Goal: Information Seeking & Learning: Learn about a topic

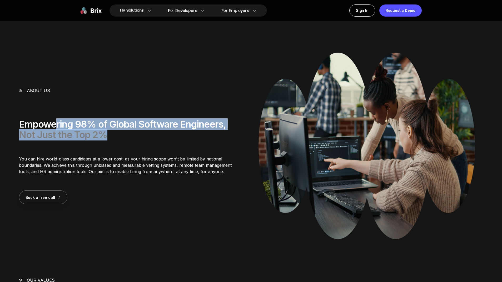
drag, startPoint x: 56, startPoint y: 128, endPoint x: 136, endPoint y: 138, distance: 81.3
click at [136, 138] on div "Empowering 98% of Global Software Engineers, Not Just the Top 2%" at bounding box center [131, 129] width 225 height 21
click at [113, 134] on div "Empowering 98% of Global Software Engineers, Not Just the Top 2%" at bounding box center [131, 129] width 225 height 21
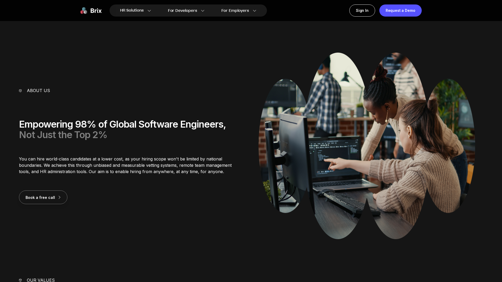
click at [113, 134] on div "Empowering 98% of Global Software Engineers, Not Just the Top 2%" at bounding box center [131, 129] width 225 height 21
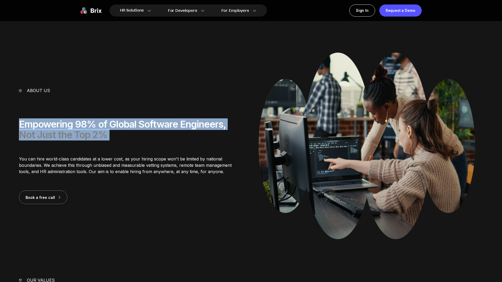
click at [113, 134] on div "Empowering 98% of Global Software Engineers, Not Just the Top 2%" at bounding box center [131, 129] width 225 height 21
click at [143, 136] on div "Empowering 98% of Global Software Engineers, Not Just the Top 2%" at bounding box center [131, 129] width 225 height 21
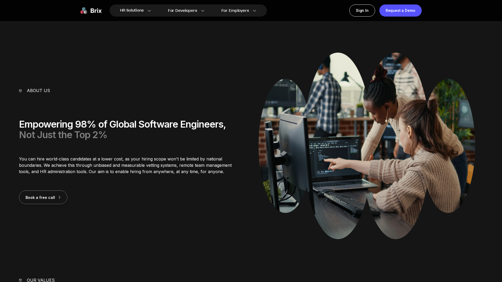
drag, startPoint x: 123, startPoint y: 156, endPoint x: 163, endPoint y: 180, distance: 46.4
click at [163, 180] on div "About us Empowering 98% of Global Software Engineers, Not Just the Top 2% You c…" at bounding box center [131, 145] width 225 height 117
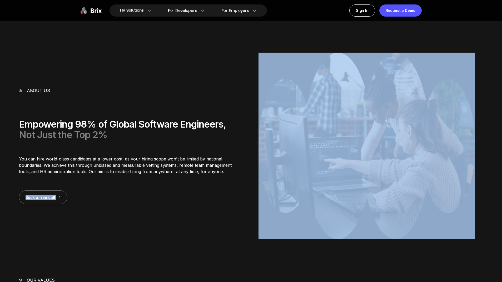
click at [163, 180] on div "About us Empowering 98% of Global Software Engineers, Not Just the Top 2% You c…" at bounding box center [131, 145] width 225 height 117
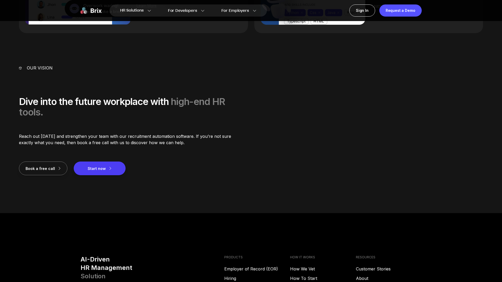
scroll to position [729, 0]
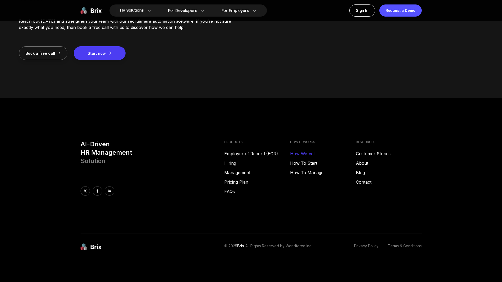
click at [310, 155] on link "How We Vet" at bounding box center [323, 154] width 66 height 6
